Goal: Navigation & Orientation: Find specific page/section

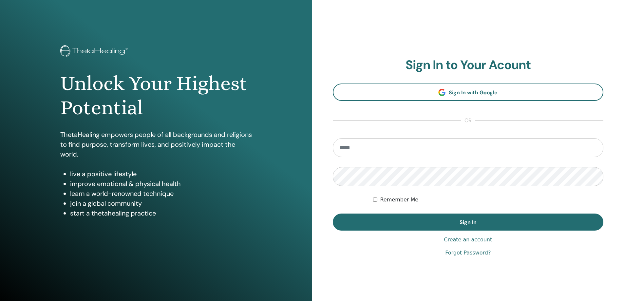
type input "**********"
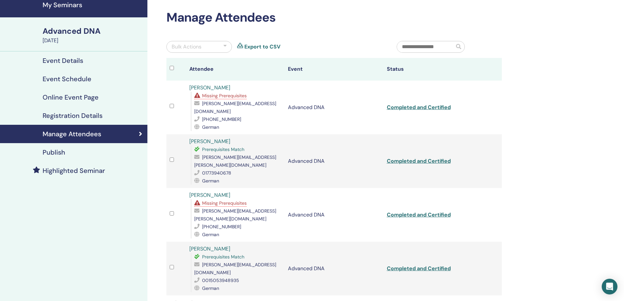
scroll to position [26, 0]
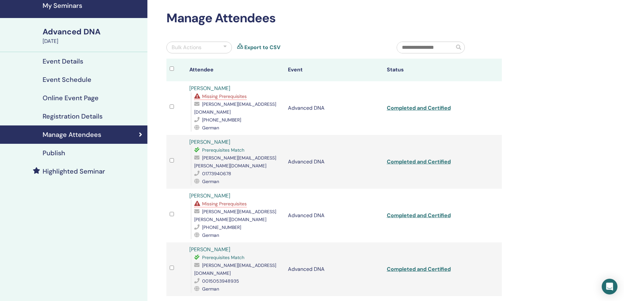
click at [219, 201] on span "Missing Prerequisites" at bounding box center [224, 204] width 45 height 6
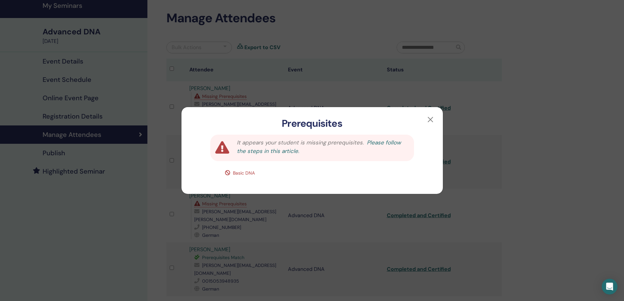
click at [250, 150] on link "Please follow the steps in this article." at bounding box center [319, 147] width 164 height 16
click at [429, 120] on button "button" at bounding box center [430, 119] width 10 height 10
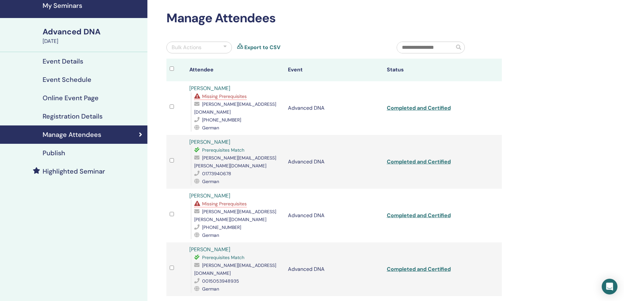
click at [82, 30] on div "Advanced DNA" at bounding box center [93, 31] width 101 height 11
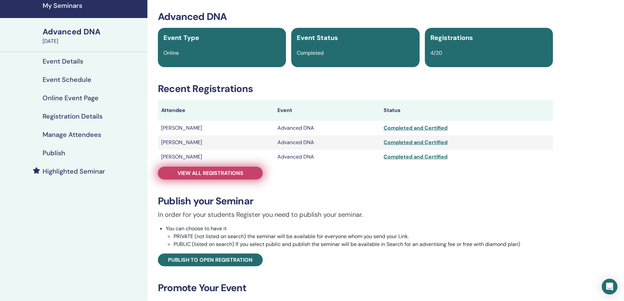
click at [213, 173] on span "View all registrations" at bounding box center [210, 173] width 66 height 7
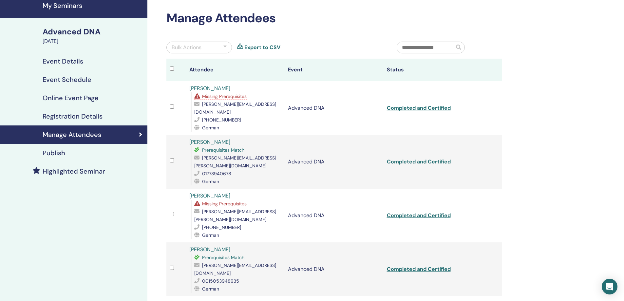
click at [94, 117] on h4 "Registration Details" at bounding box center [73, 116] width 60 height 8
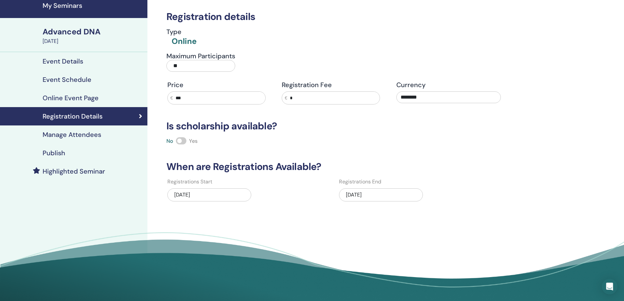
click at [83, 134] on h4 "Manage Attendees" at bounding box center [72, 135] width 59 height 8
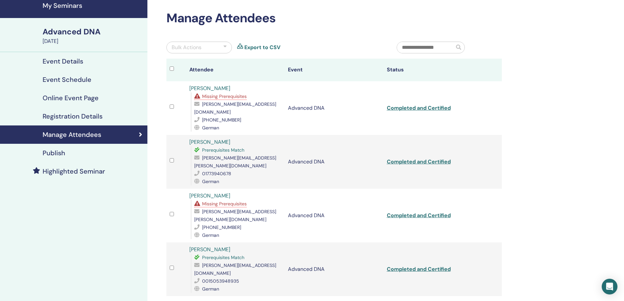
click at [65, 4] on h4 "My Seminars" at bounding box center [93, 6] width 101 height 8
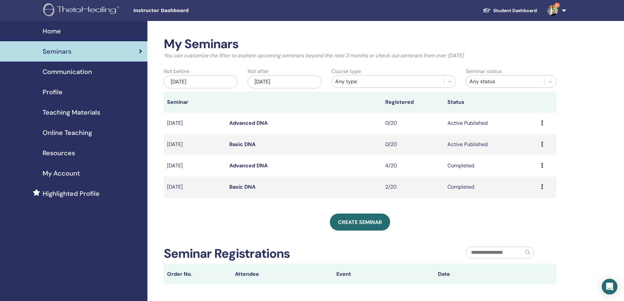
click at [240, 186] on link "Basic DNA" at bounding box center [242, 186] width 26 height 7
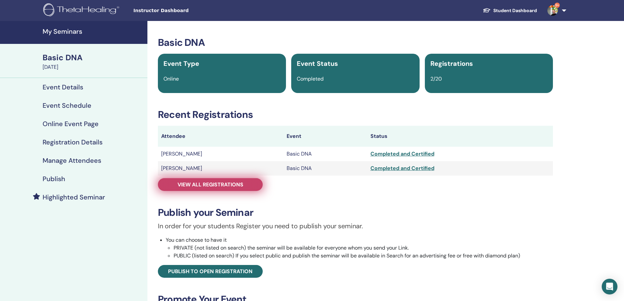
click at [183, 186] on span "View all registrations" at bounding box center [210, 184] width 66 height 7
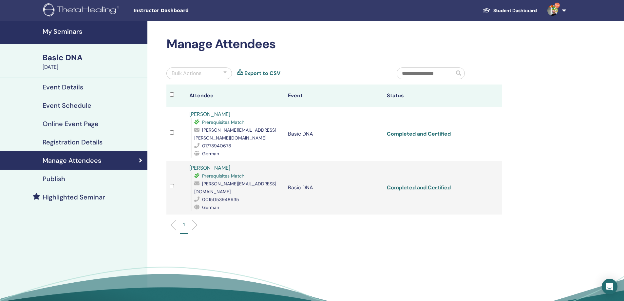
click at [421, 130] on link "Completed and Certified" at bounding box center [419, 133] width 64 height 7
click at [436, 184] on link "Completed and Certified" at bounding box center [419, 187] width 64 height 7
click at [52, 58] on div "Basic DNA" at bounding box center [93, 57] width 101 height 11
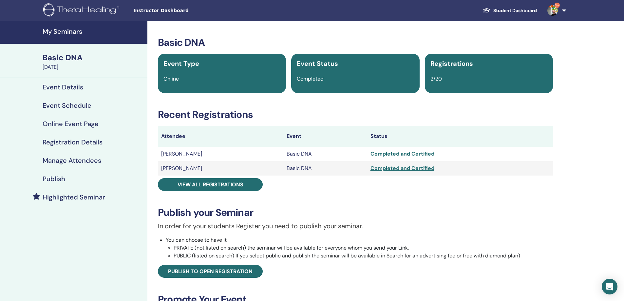
click at [56, 33] on h4 "My Seminars" at bounding box center [93, 31] width 101 height 8
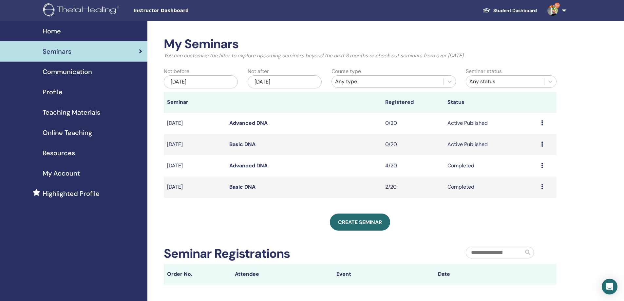
click at [237, 167] on link "Advanced DNA" at bounding box center [248, 165] width 38 height 7
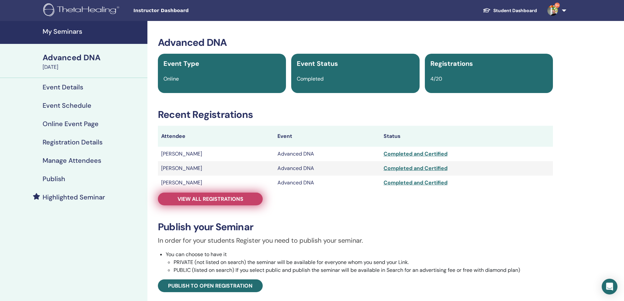
click at [230, 197] on span "View all registrations" at bounding box center [210, 198] width 66 height 7
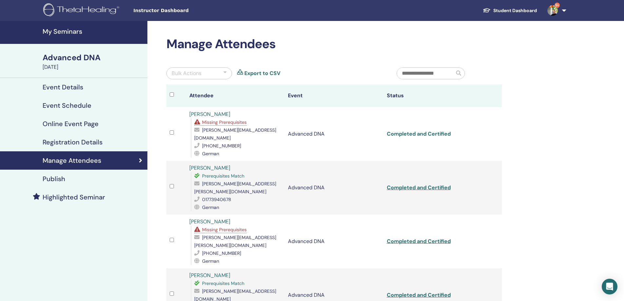
click at [409, 130] on link "Completed and Certified" at bounding box center [419, 133] width 64 height 7
click at [438, 184] on link "Completed and Certified" at bounding box center [419, 187] width 64 height 7
click at [431, 238] on link "Completed and Certified" at bounding box center [419, 241] width 64 height 7
click at [399, 291] on link "Completed and Certified" at bounding box center [419, 294] width 64 height 7
click at [67, 35] on h4 "My Seminars" at bounding box center [93, 31] width 101 height 8
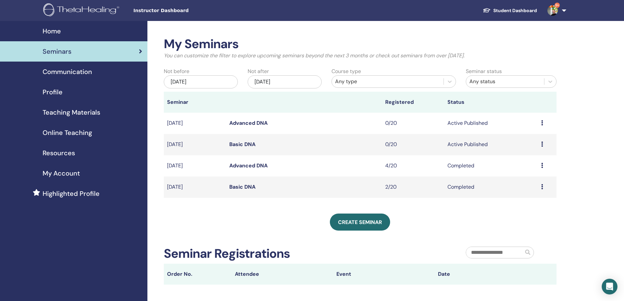
click at [240, 145] on link "Basic DNA" at bounding box center [242, 144] width 26 height 7
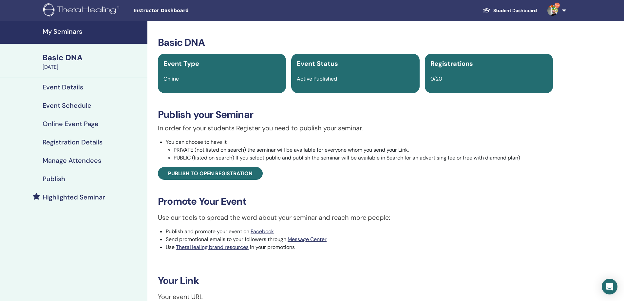
click at [48, 90] on h4 "Event Details" at bounding box center [63, 87] width 41 height 8
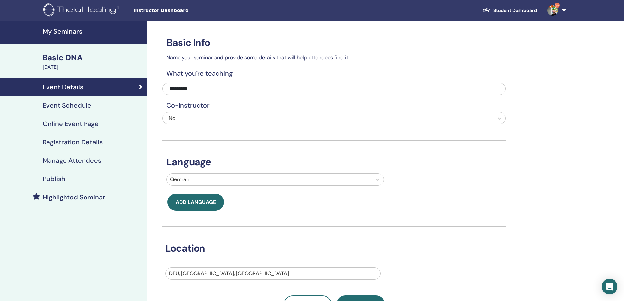
click at [46, 108] on h4 "Event Schedule" at bounding box center [67, 105] width 49 height 8
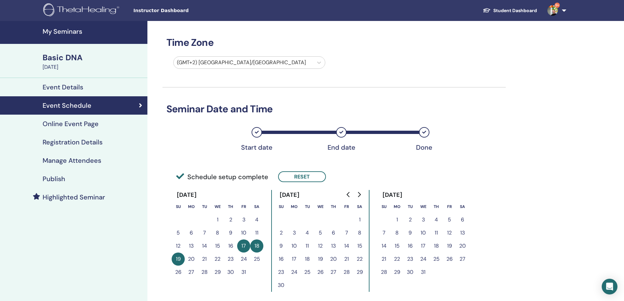
click at [47, 123] on h4 "Online Event Page" at bounding box center [71, 124] width 56 height 8
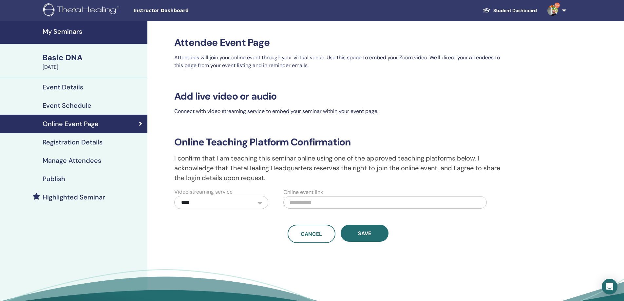
click at [44, 141] on h4 "Registration Details" at bounding box center [73, 142] width 60 height 8
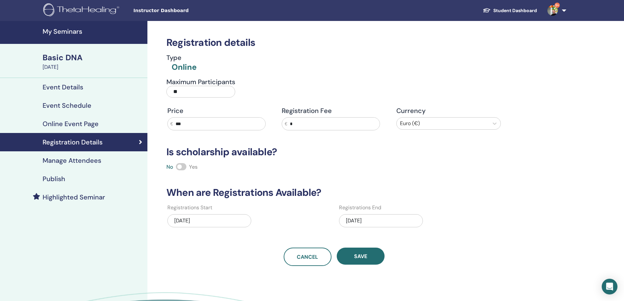
click at [46, 160] on h4 "Manage Attendees" at bounding box center [72, 160] width 59 height 8
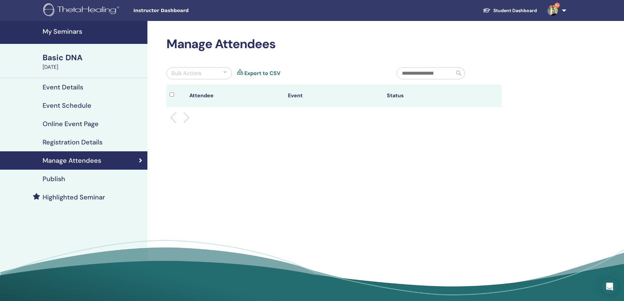
click at [45, 29] on h4 "My Seminars" at bounding box center [93, 31] width 101 height 8
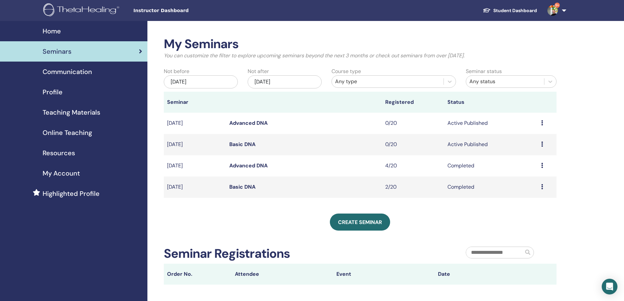
click at [57, 131] on span "Online Teaching" at bounding box center [67, 133] width 49 height 10
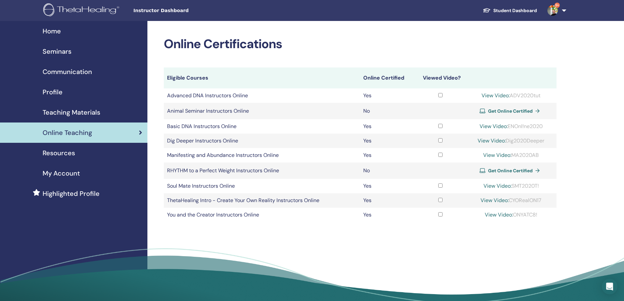
click at [497, 185] on link "View Video:" at bounding box center [497, 185] width 28 height 7
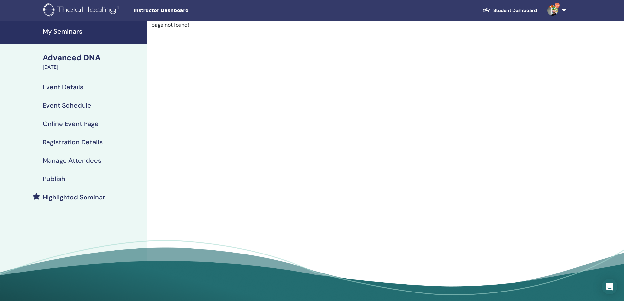
click at [73, 33] on h4 "My Seminars" at bounding box center [93, 31] width 101 height 8
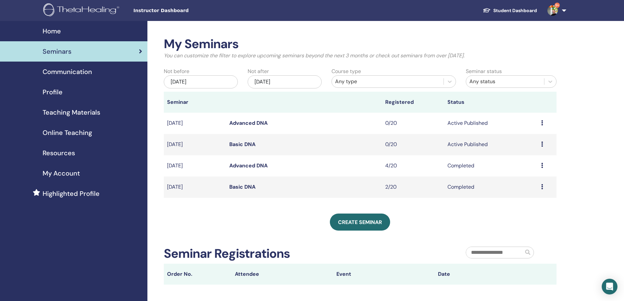
click at [70, 154] on span "Resources" at bounding box center [59, 153] width 32 height 10
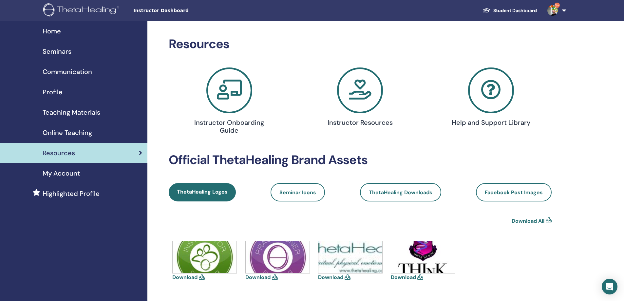
click at [73, 134] on span "Online Teaching" at bounding box center [67, 133] width 49 height 10
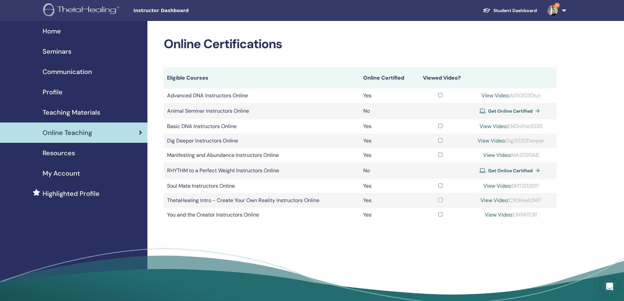
click at [73, 109] on span "Teaching Materials" at bounding box center [72, 112] width 58 height 10
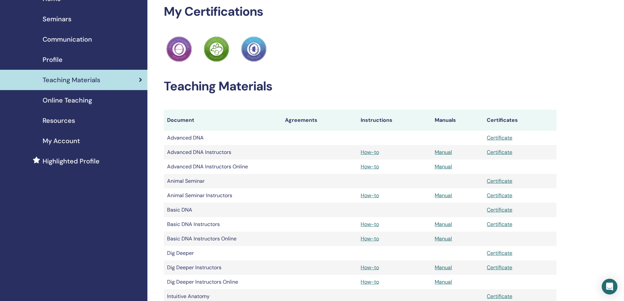
scroll to position [33, 0]
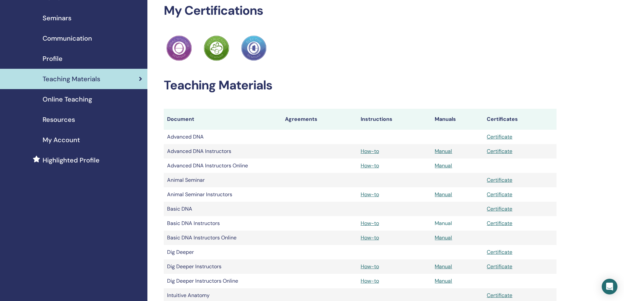
click at [445, 222] on link "Manual" at bounding box center [442, 223] width 17 height 7
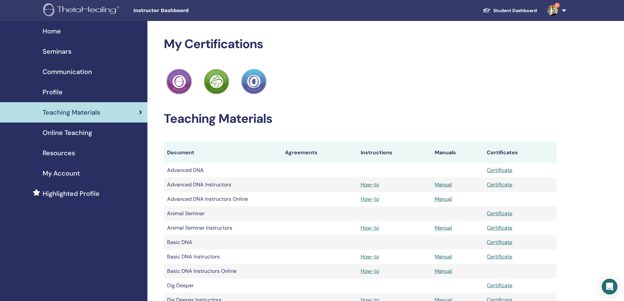
scroll to position [32, 0]
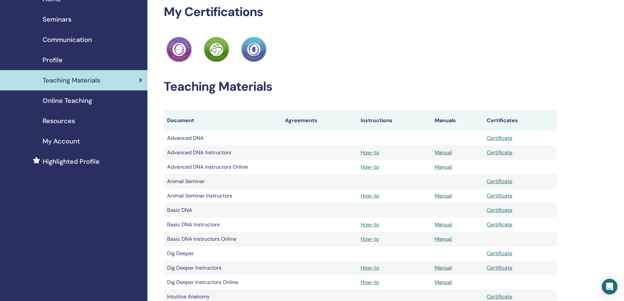
click at [89, 62] on div "Profile" at bounding box center [73, 60] width 137 height 10
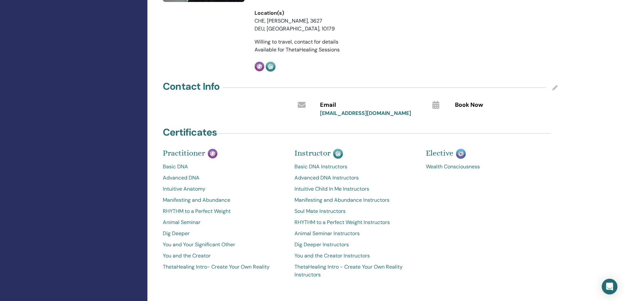
scroll to position [226, 0]
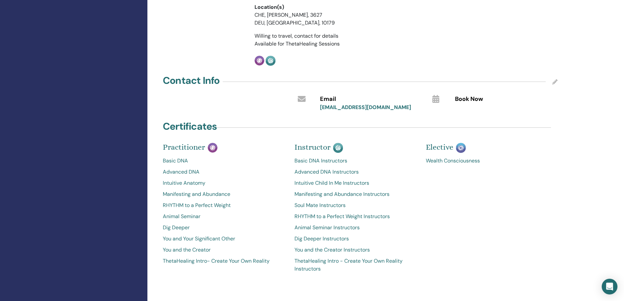
click at [467, 95] on span "Book Now" at bounding box center [469, 99] width 28 height 9
click at [436, 95] on icon at bounding box center [435, 99] width 7 height 8
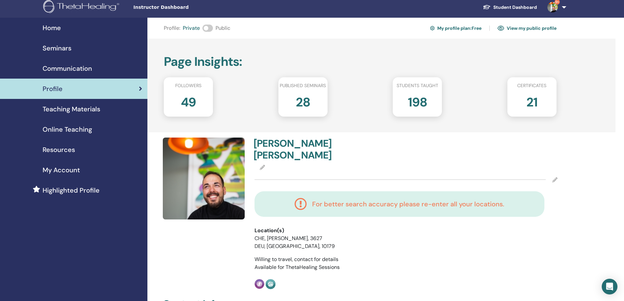
scroll to position [0, 0]
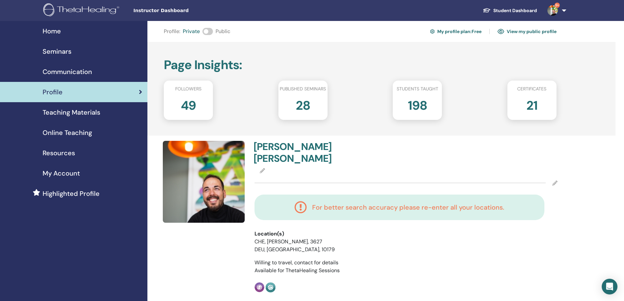
click at [82, 71] on span "Communication" at bounding box center [67, 72] width 49 height 10
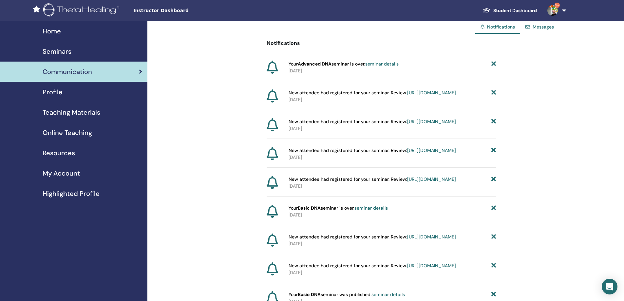
click at [407, 124] on link "https://member.thetahealing.com/instructor/seminar/372226/attendees" at bounding box center [431, 121] width 49 height 6
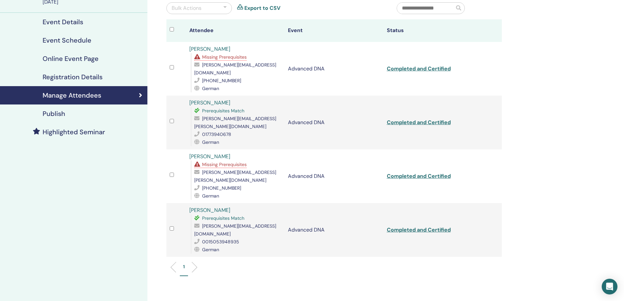
scroll to position [69, 0]
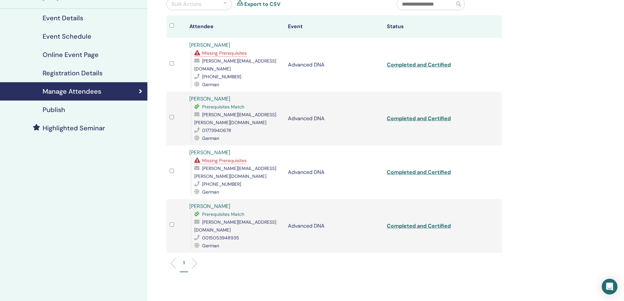
click at [195, 258] on li at bounding box center [191, 263] width 11 height 11
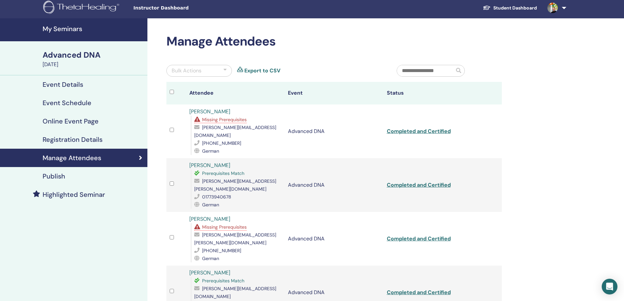
scroll to position [0, 0]
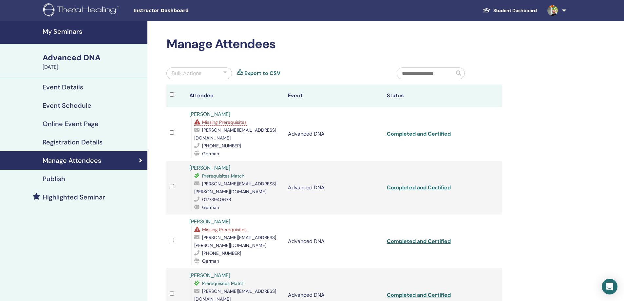
click at [62, 34] on h4 "My Seminars" at bounding box center [93, 31] width 101 height 8
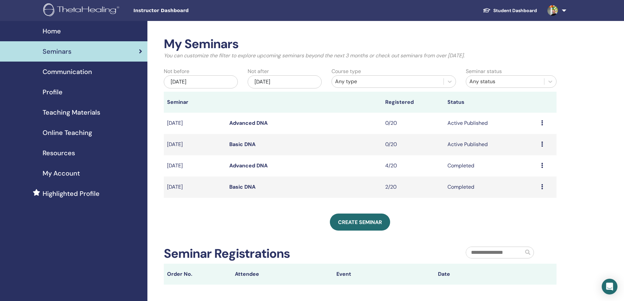
click at [59, 53] on span "Seminars" at bounding box center [57, 51] width 29 height 10
